Goal: Navigation & Orientation: Find specific page/section

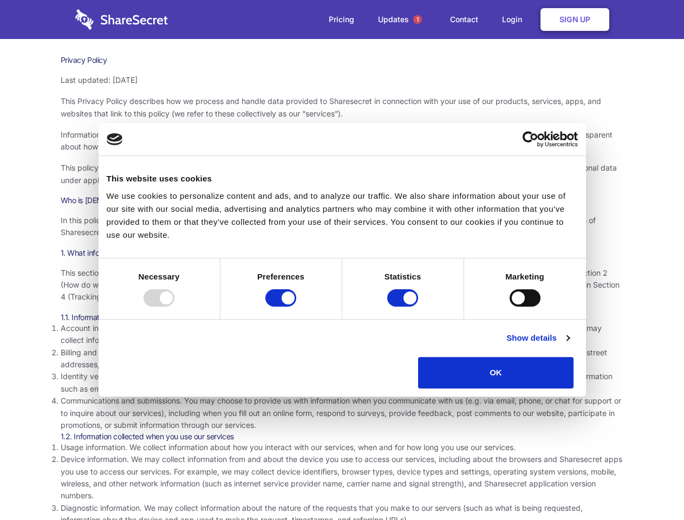
click at [174, 306] on div at bounding box center [158, 297] width 31 height 17
click at [296, 306] on input "Preferences" at bounding box center [280, 297] width 31 height 17
checkbox input "false"
click at [404, 306] on input "Statistics" at bounding box center [402, 297] width 31 height 17
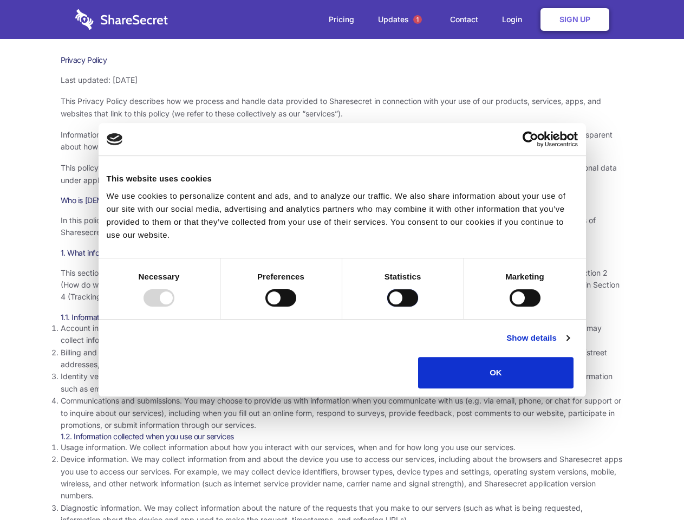
checkbox input "false"
click at [509, 306] on input "Marketing" at bounding box center [524, 297] width 31 height 17
checkbox input "true"
click at [569, 344] on link "Show details" at bounding box center [537, 337] width 63 height 13
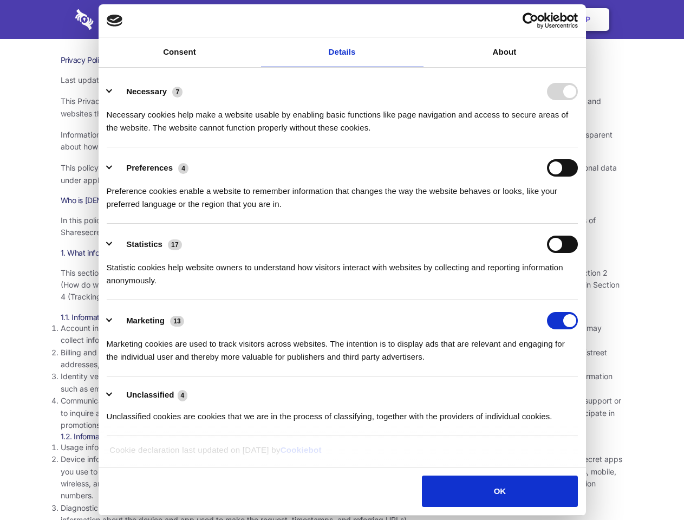
click at [578, 224] on li "Preferences 4 Preference cookies enable a website to remember information that …" at bounding box center [342, 185] width 471 height 76
click at [417, 19] on span "1" at bounding box center [417, 19] width 9 height 9
